Goal: Task Accomplishment & Management: Use online tool/utility

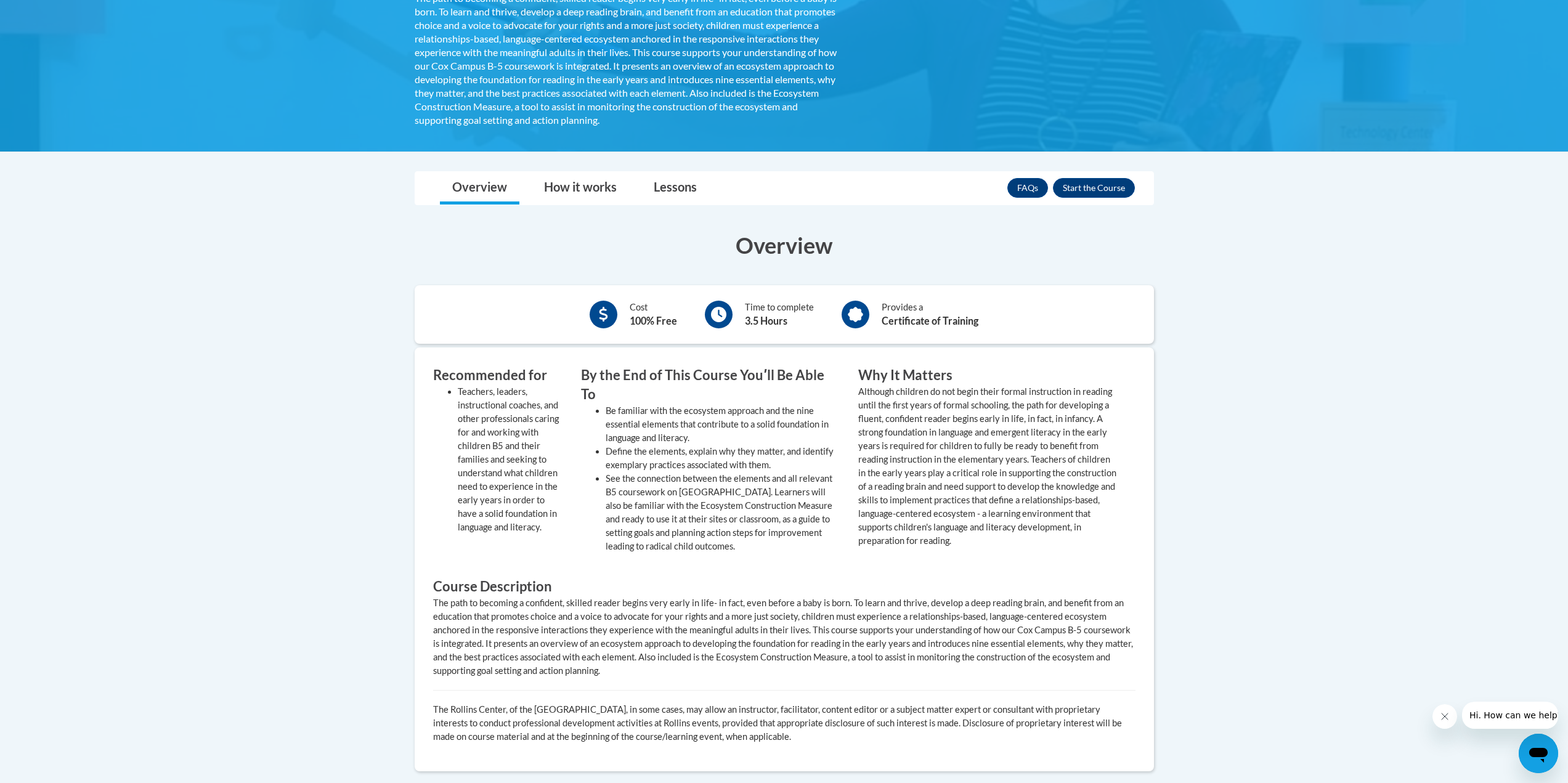
scroll to position [331, 0]
click at [1090, 187] on button "Enroll" at bounding box center [1093, 188] width 82 height 20
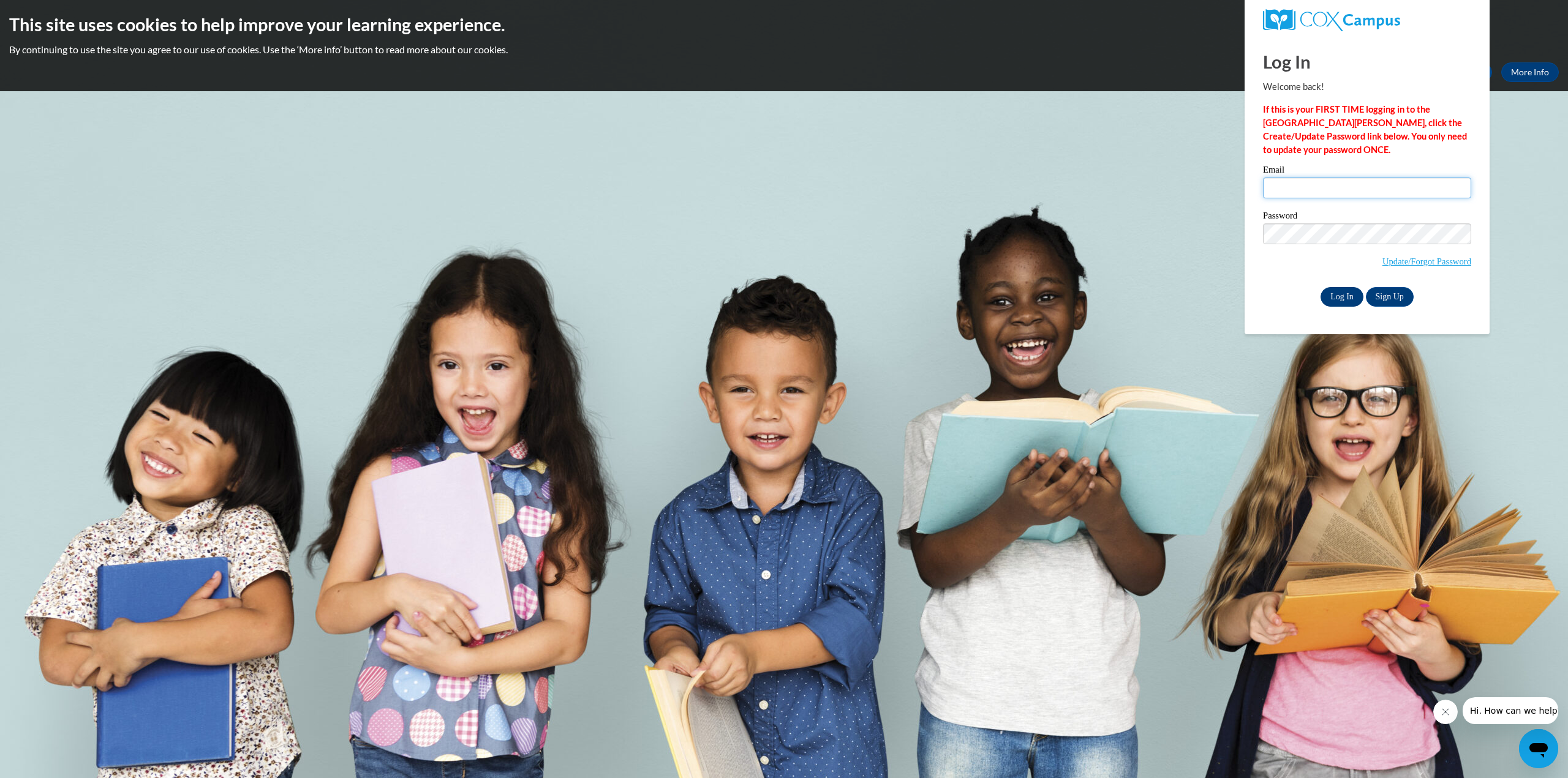
type input "[EMAIL_ADDRESS][DOMAIN_NAME][PERSON_NAME]"
click at [1335, 294] on input "Log In" at bounding box center [1342, 297] width 43 height 20
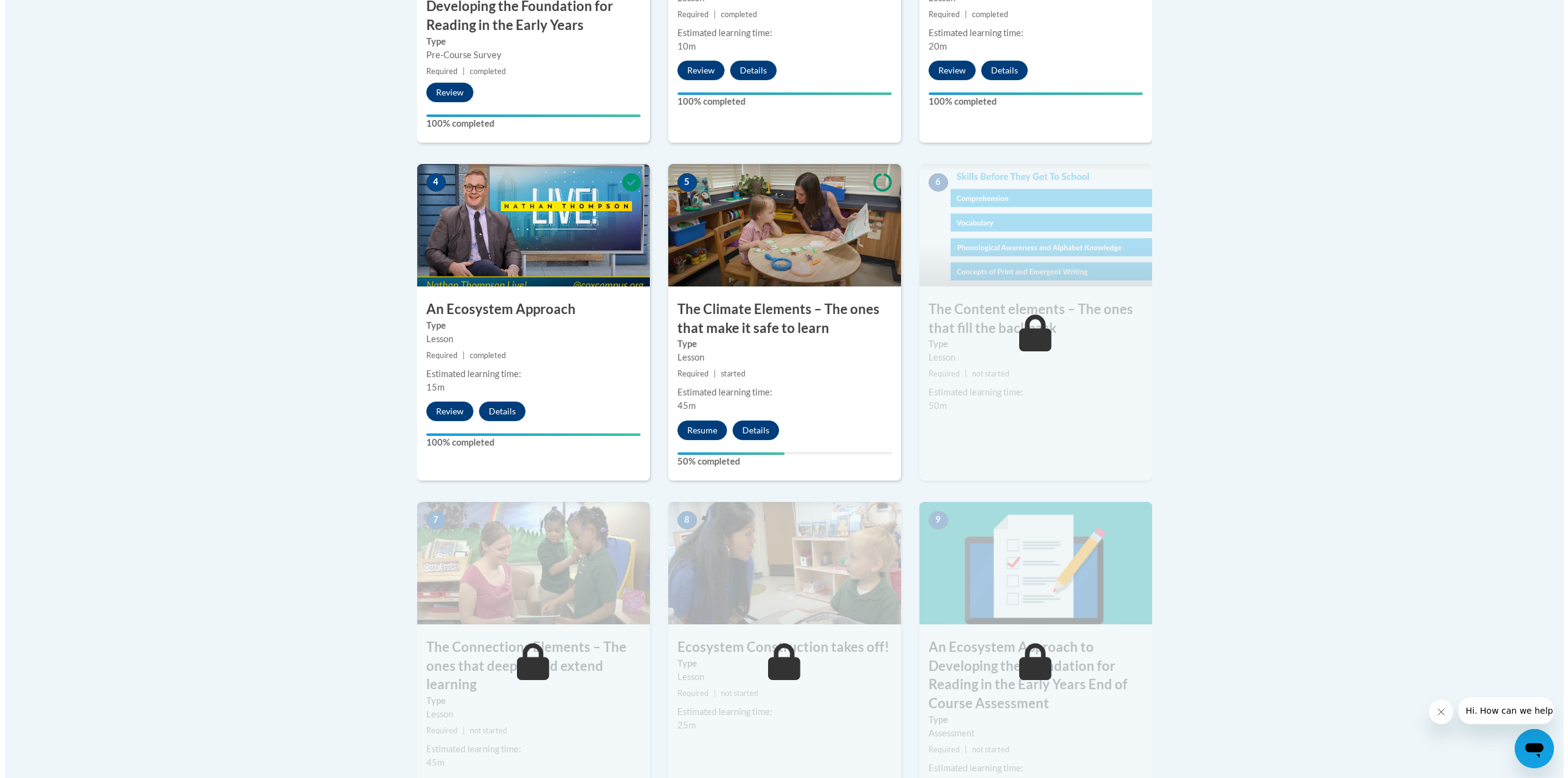
scroll to position [617, 0]
click at [698, 427] on button "Resume" at bounding box center [697, 430] width 50 height 20
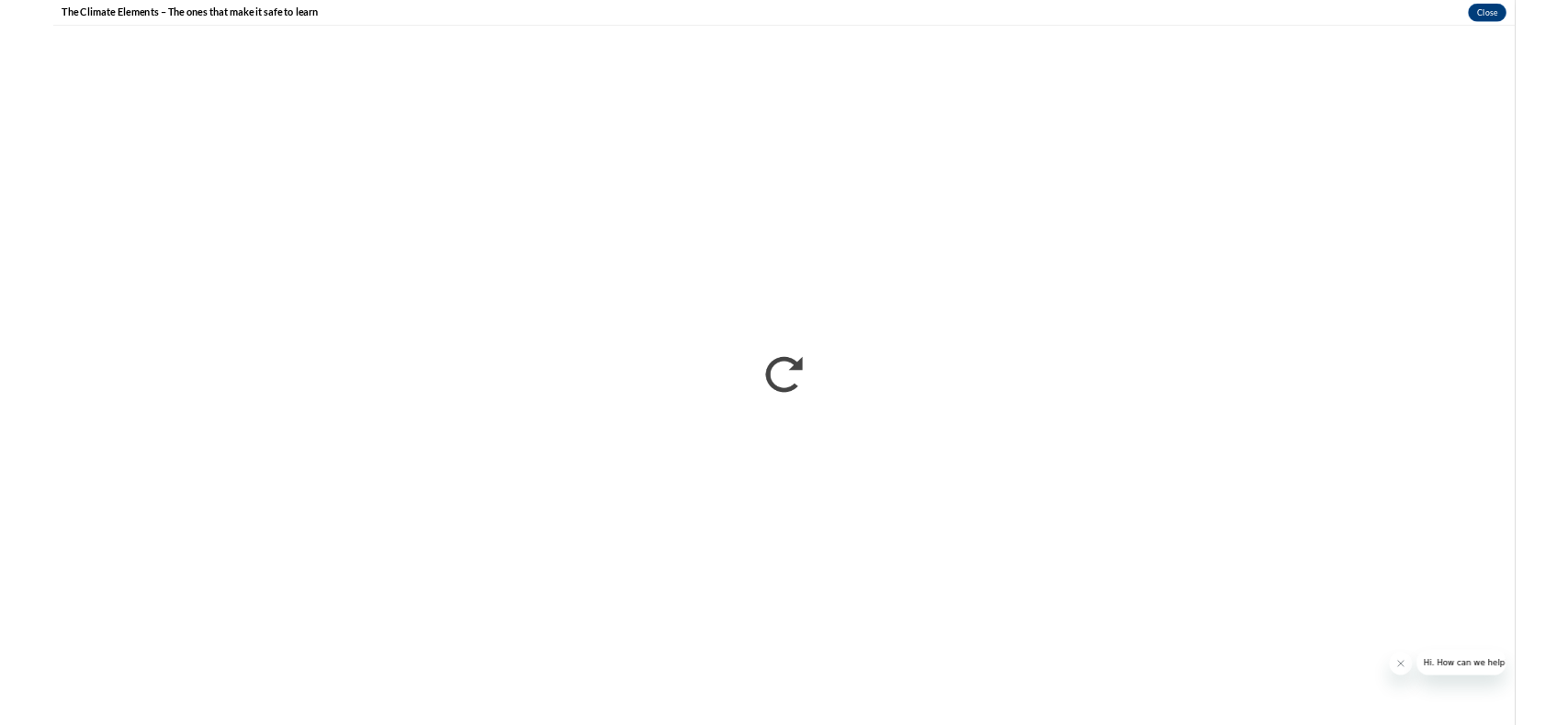
scroll to position [0, 0]
